Goal: Information Seeking & Learning: Learn about a topic

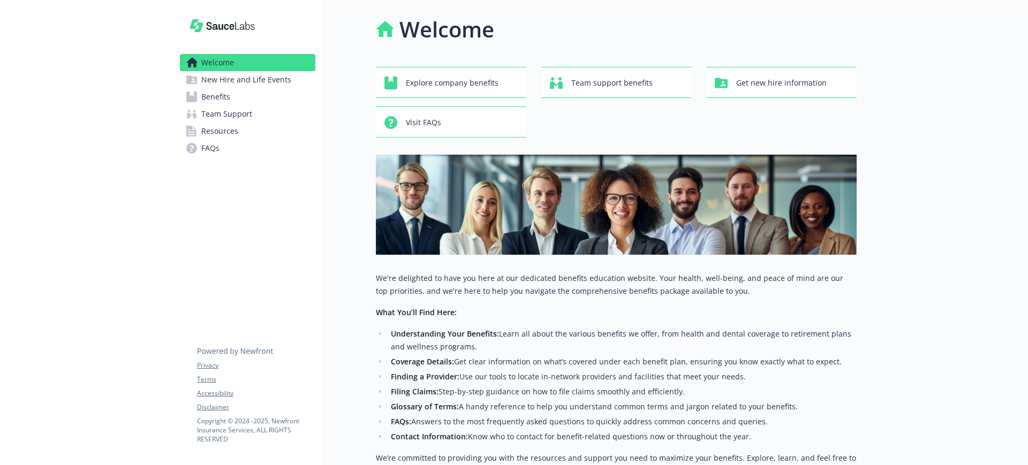
click at [246, 101] on link "Benefits" at bounding box center [247, 96] width 135 height 17
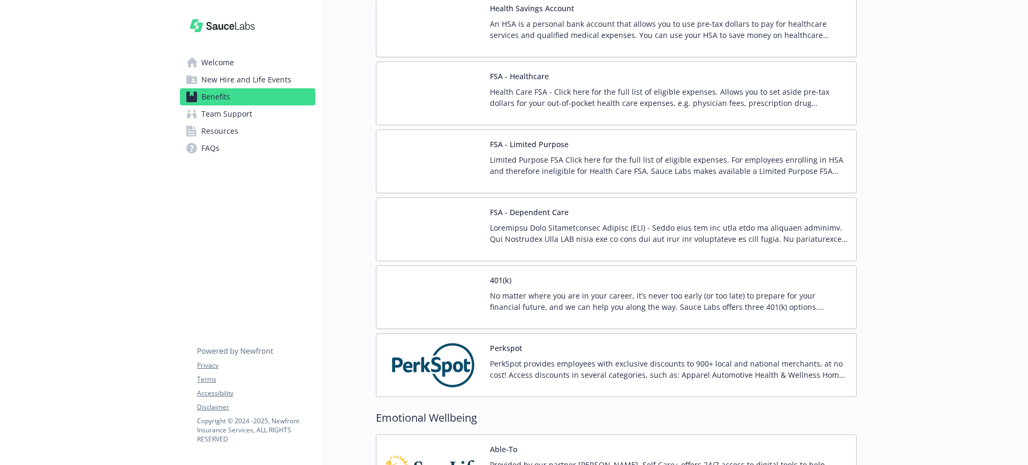
scroll to position [1470, 0]
